Goal: Information Seeking & Learning: Learn about a topic

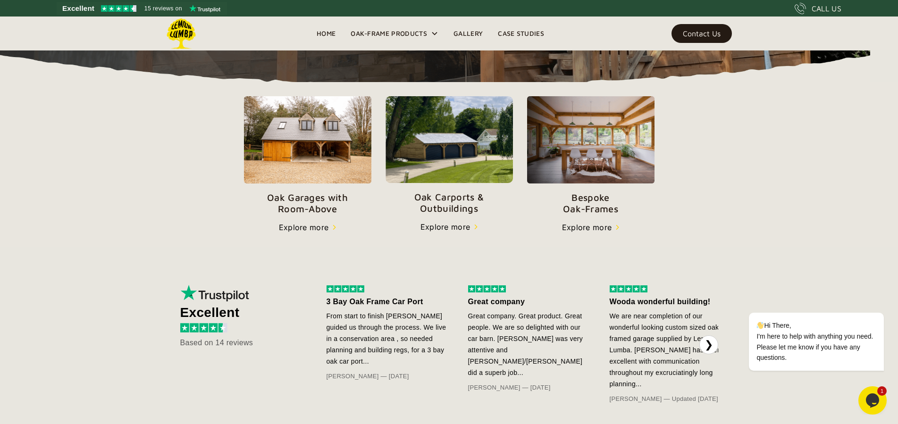
scroll to position [302, 0]
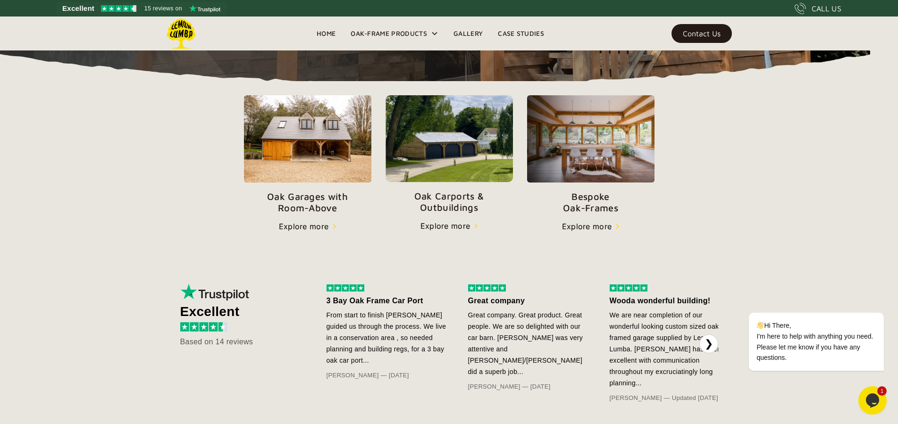
click at [455, 182] on img at bounding box center [448, 138] width 127 height 87
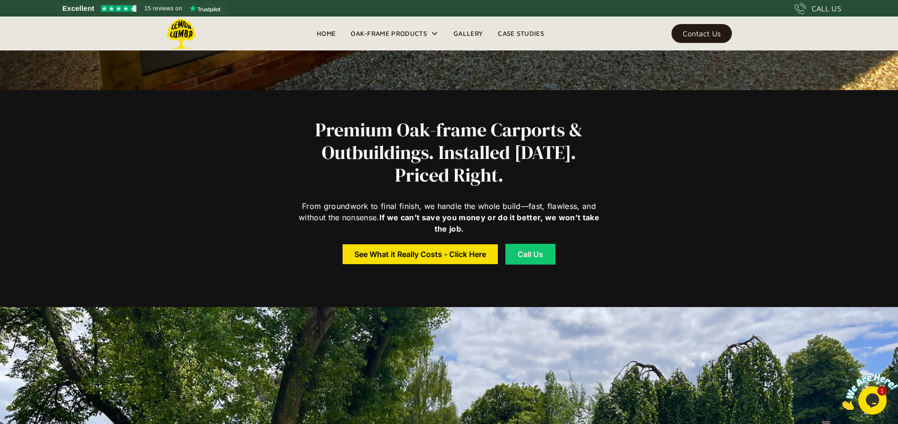
scroll to position [335, 0]
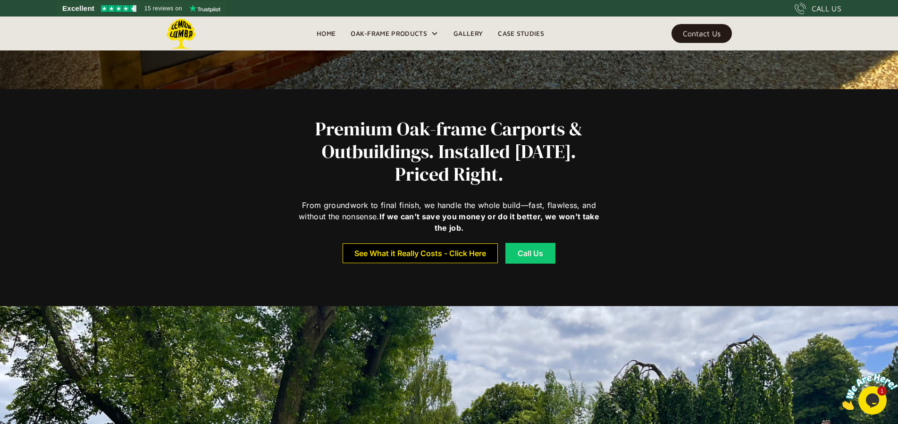
click at [413, 255] on div "See What it Really Costs - Click Here" at bounding box center [420, 253] width 132 height 7
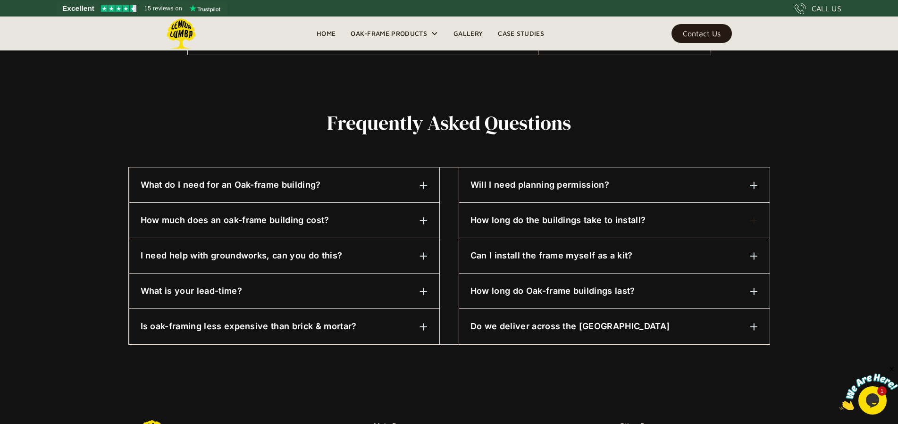
scroll to position [402, 0]
click at [754, 184] on img at bounding box center [754, 185] width 8 height 8
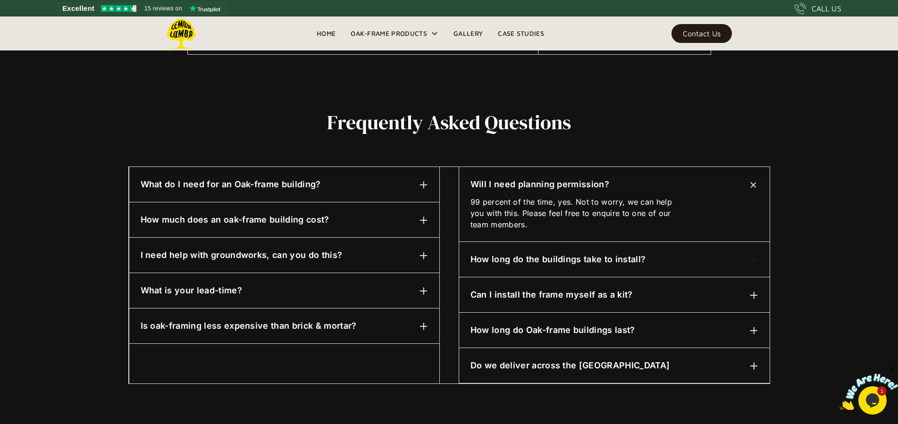
click at [423, 220] on img at bounding box center [423, 220] width 8 height 8
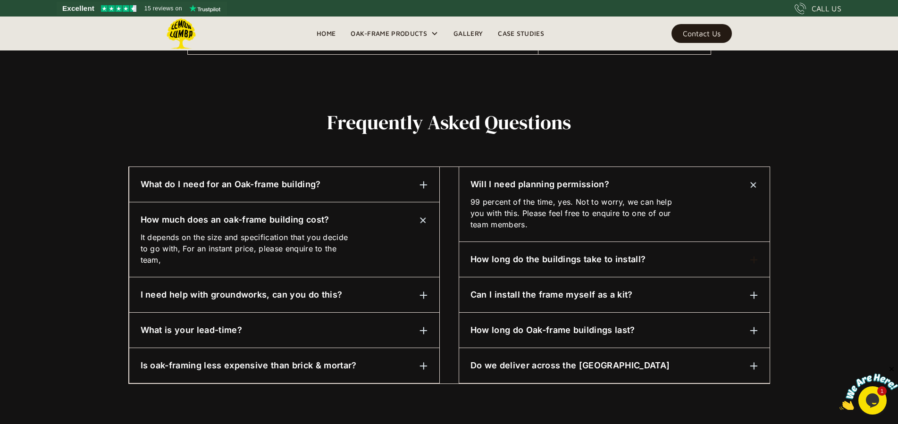
click at [423, 366] on img at bounding box center [423, 366] width 8 height 8
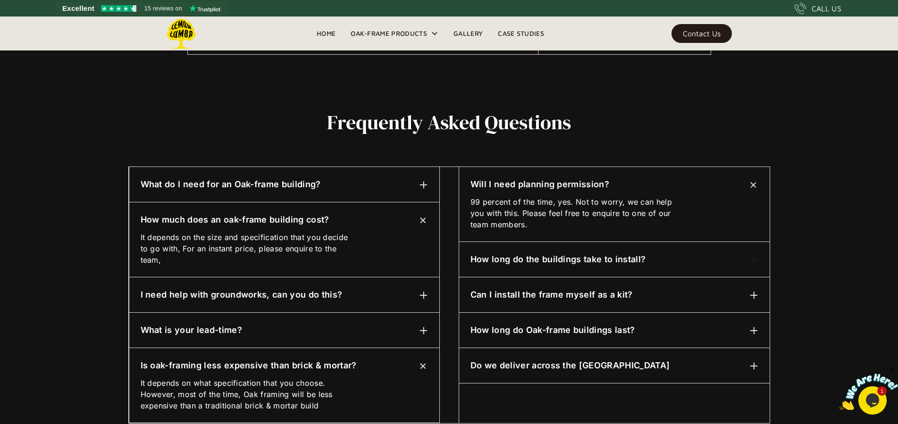
click at [257, 115] on h2 "Frequently asked questions" at bounding box center [449, 122] width 642 height 22
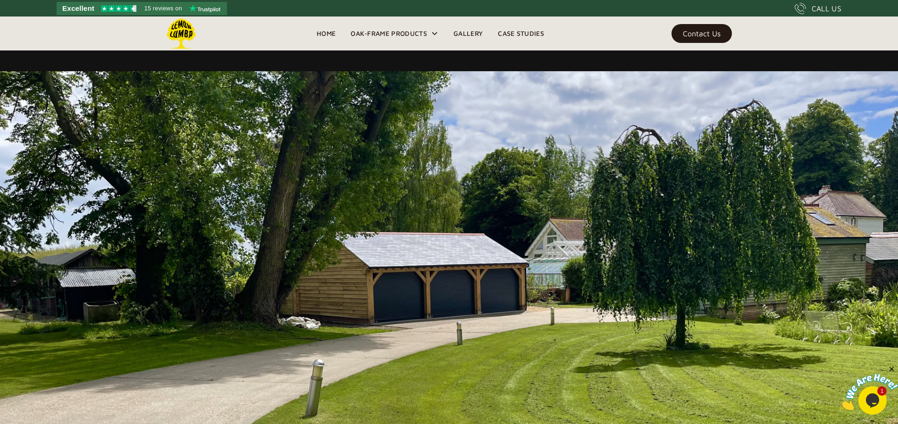
scroll to position [569, 0]
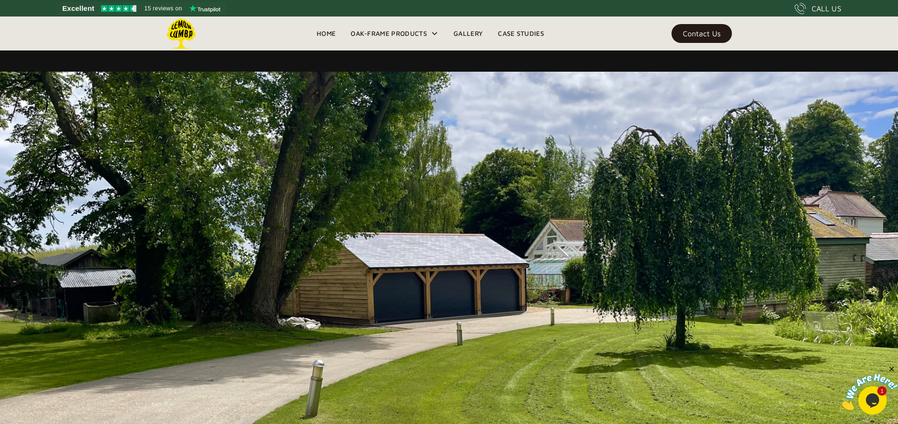
click at [326, 38] on link "Home" at bounding box center [326, 33] width 34 height 14
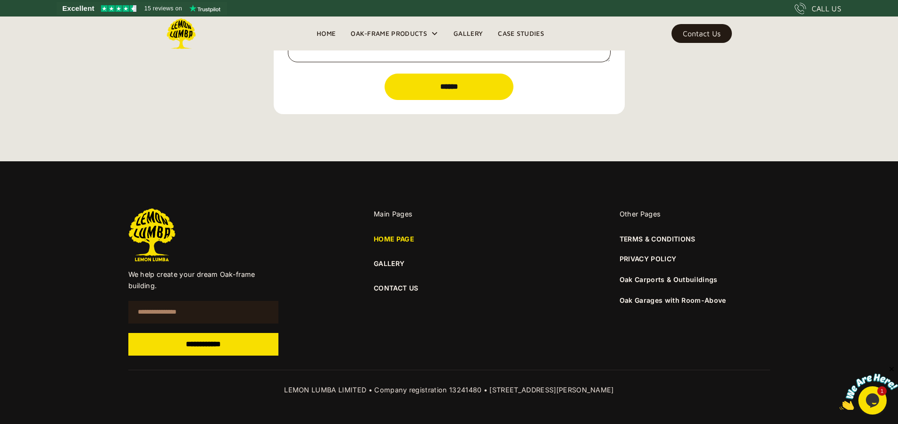
scroll to position [3350, 0]
click at [385, 293] on link "CONTACT US" at bounding box center [449, 288] width 151 height 10
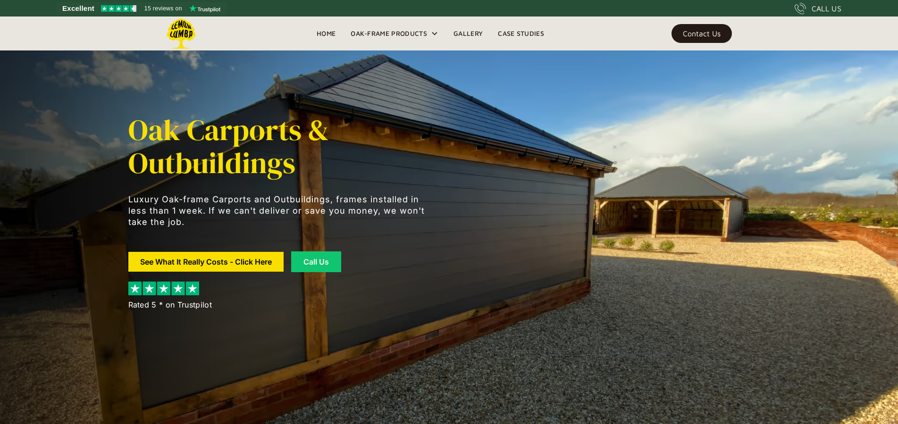
scroll to position [569, 0]
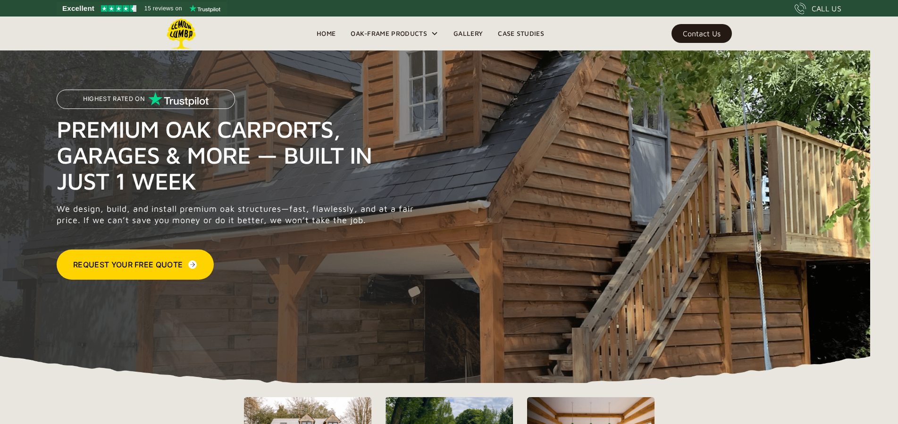
scroll to position [302, 0]
